Goal: Task Accomplishment & Management: Manage account settings

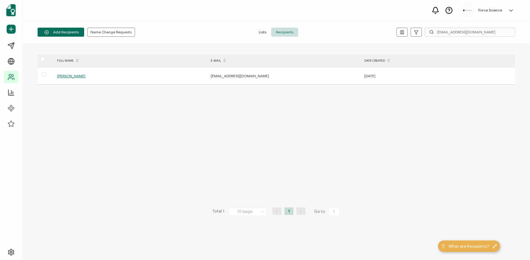
click at [291, 31] on span "Recipients" at bounding box center [284, 32] width 27 height 9
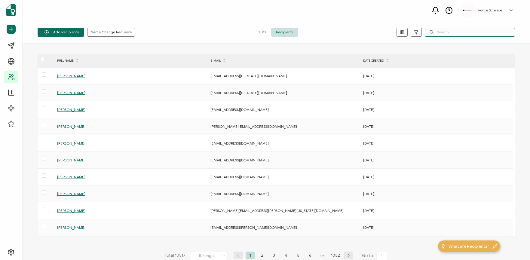
click at [446, 32] on input "text" at bounding box center [470, 32] width 90 height 9
paste input "[PERSON_NAME][EMAIL_ADDRESS][PERSON_NAME][DOMAIN_NAME]"
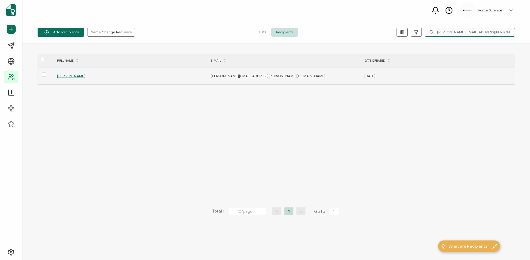
type input "[PERSON_NAME][EMAIL_ADDRESS][PERSON_NAME][DOMAIN_NAME]"
click at [68, 74] on span "[PERSON_NAME]" at bounding box center [71, 76] width 28 height 5
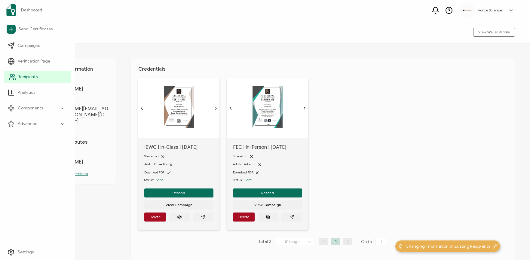
click at [25, 80] on link "Recipients" at bounding box center [37, 77] width 67 height 12
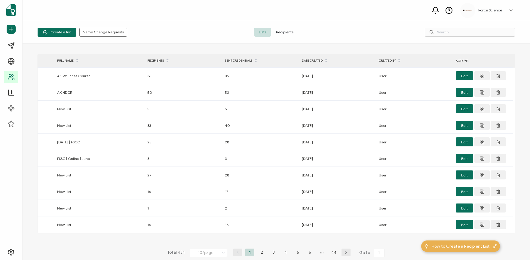
click at [283, 32] on span "Recipients" at bounding box center [284, 32] width 27 height 9
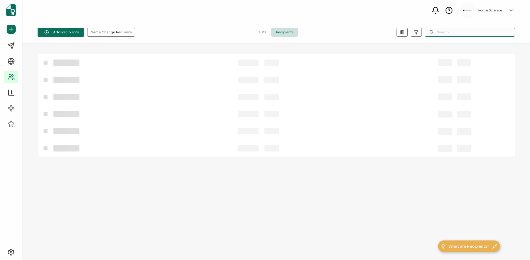
click at [479, 34] on input "text" at bounding box center [470, 32] width 90 height 9
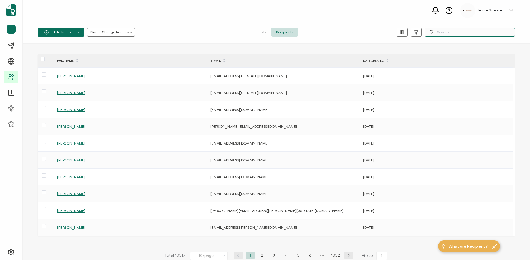
paste input "[EMAIL_ADDRESS][DOMAIN_NAME]"
type input "[EMAIL_ADDRESS][DOMAIN_NAME]"
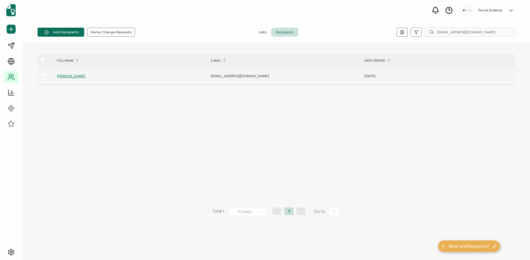
click at [68, 78] on span "[PERSON_NAME]" at bounding box center [71, 76] width 28 height 5
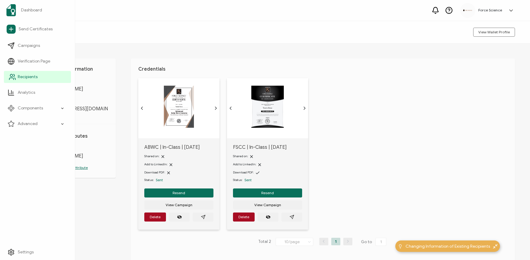
click at [22, 75] on span "Recipients" at bounding box center [28, 77] width 20 height 6
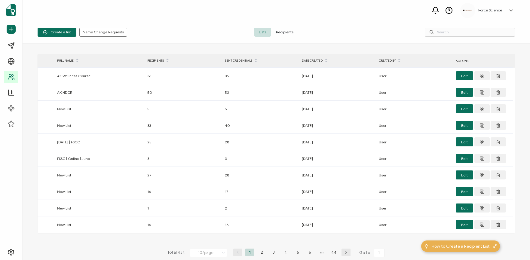
click at [283, 33] on span "Recipients" at bounding box center [284, 32] width 27 height 9
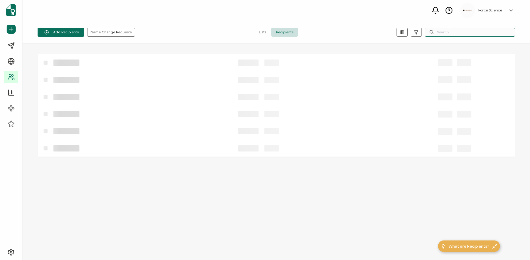
click at [444, 31] on input "text" at bounding box center [470, 32] width 90 height 9
paste input "[PERSON_NAME][EMAIL_ADDRESS][PERSON_NAME][DOMAIN_NAME]"
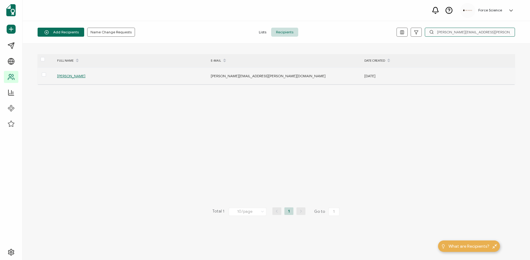
type input "[PERSON_NAME][EMAIL_ADDRESS][PERSON_NAME][DOMAIN_NAME]"
click at [79, 77] on span "[PERSON_NAME]" at bounding box center [71, 76] width 28 height 5
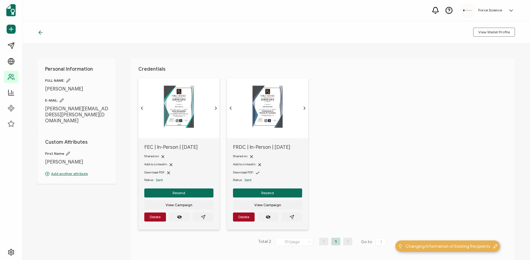
click at [185, 115] on img at bounding box center [179, 107] width 30 height 42
click at [204, 219] on button "button" at bounding box center [203, 217] width 21 height 9
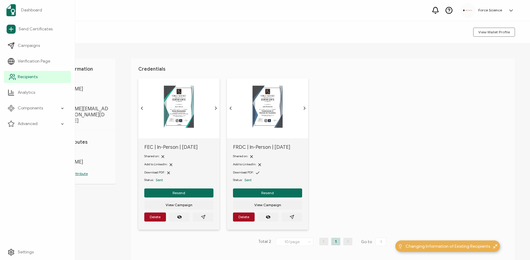
click at [18, 80] on span "Recipients" at bounding box center [28, 77] width 20 height 6
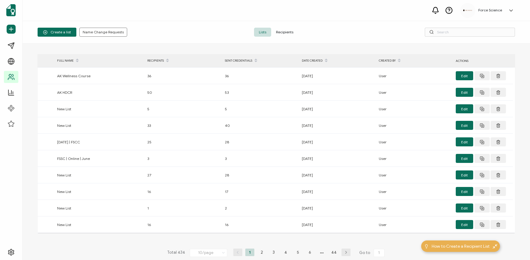
click at [284, 29] on span "Recipients" at bounding box center [284, 32] width 27 height 9
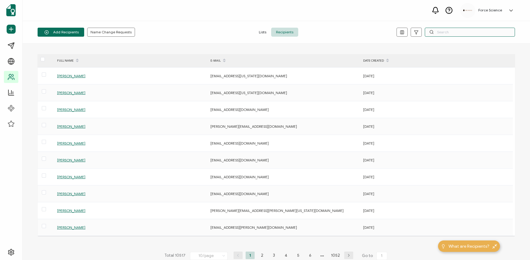
click at [441, 32] on input "text" at bounding box center [470, 32] width 90 height 9
paste input "[EMAIL_ADDRESS][DOMAIN_NAME]"
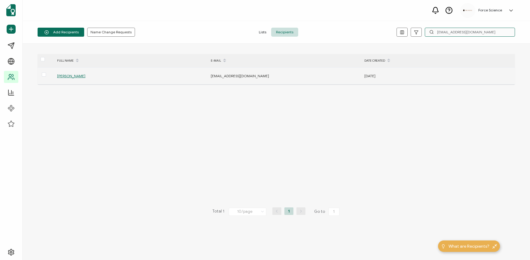
type input "[EMAIL_ADDRESS][DOMAIN_NAME]"
click at [75, 76] on span "[PERSON_NAME]" at bounding box center [71, 76] width 28 height 5
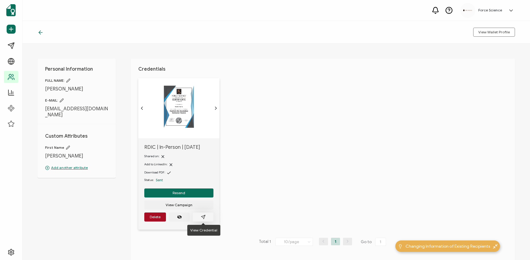
click at [205, 215] on icon "paper plane outline" at bounding box center [203, 217] width 4 height 4
